Goal: Task Accomplishment & Management: Manage account settings

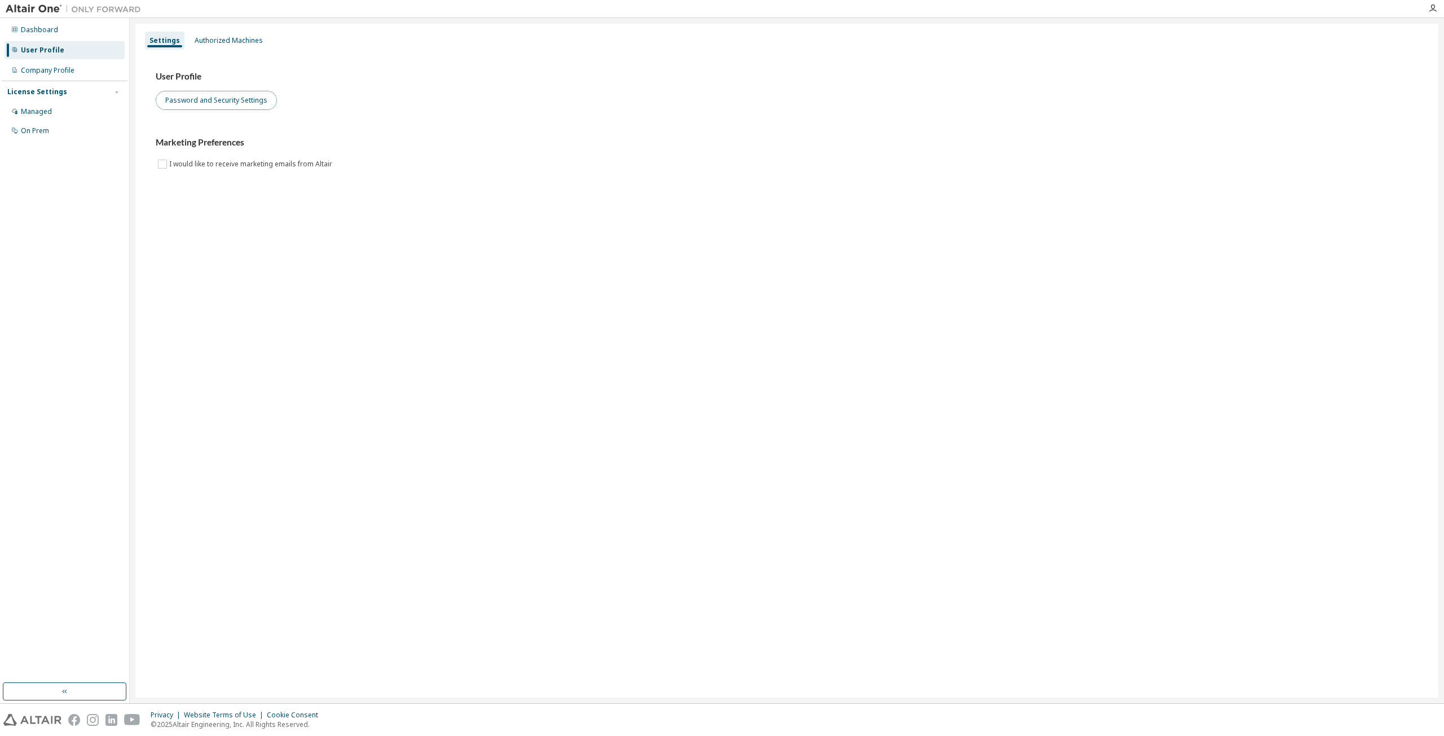
click at [226, 101] on button "Password and Security Settings" at bounding box center [216, 100] width 121 height 19
